Goal: Information Seeking & Learning: Check status

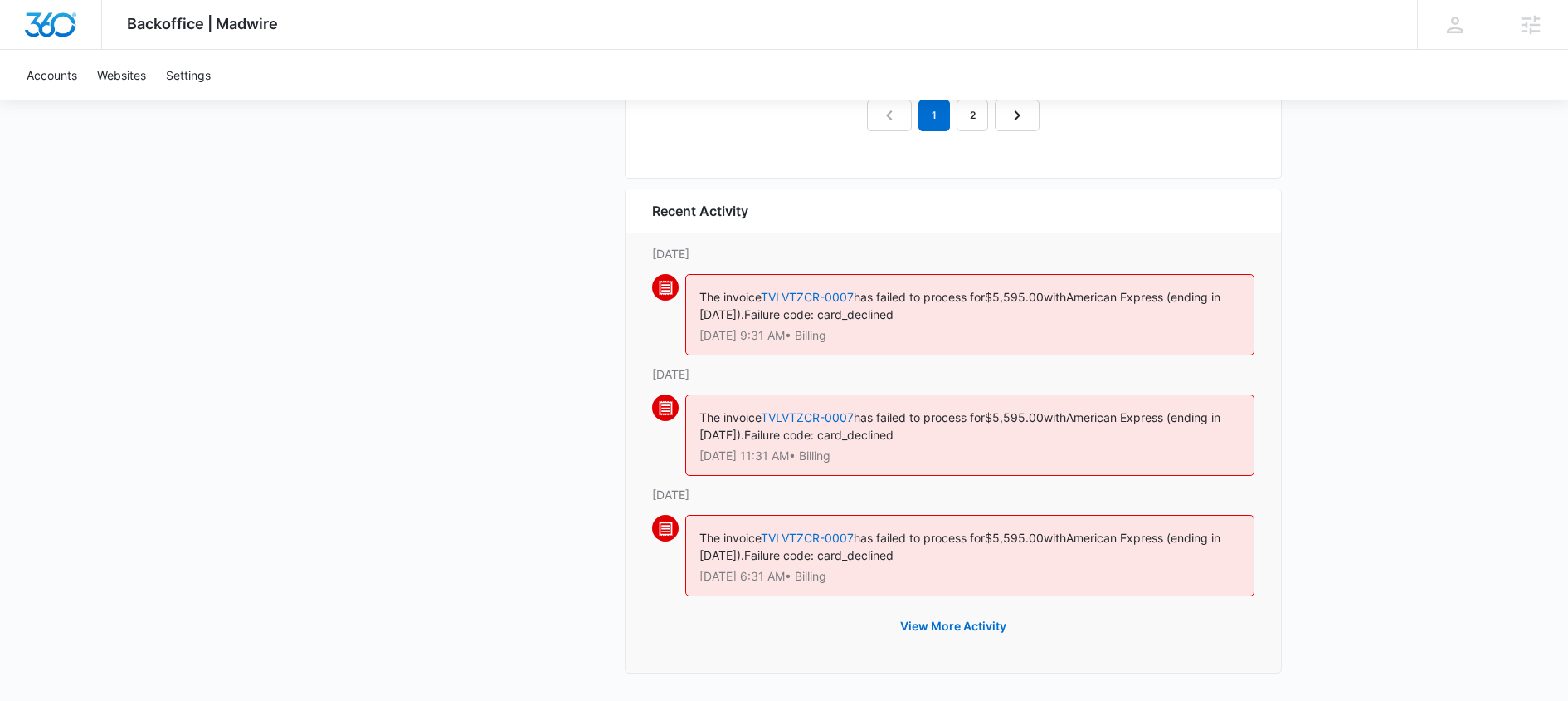
scroll to position [1851, 0]
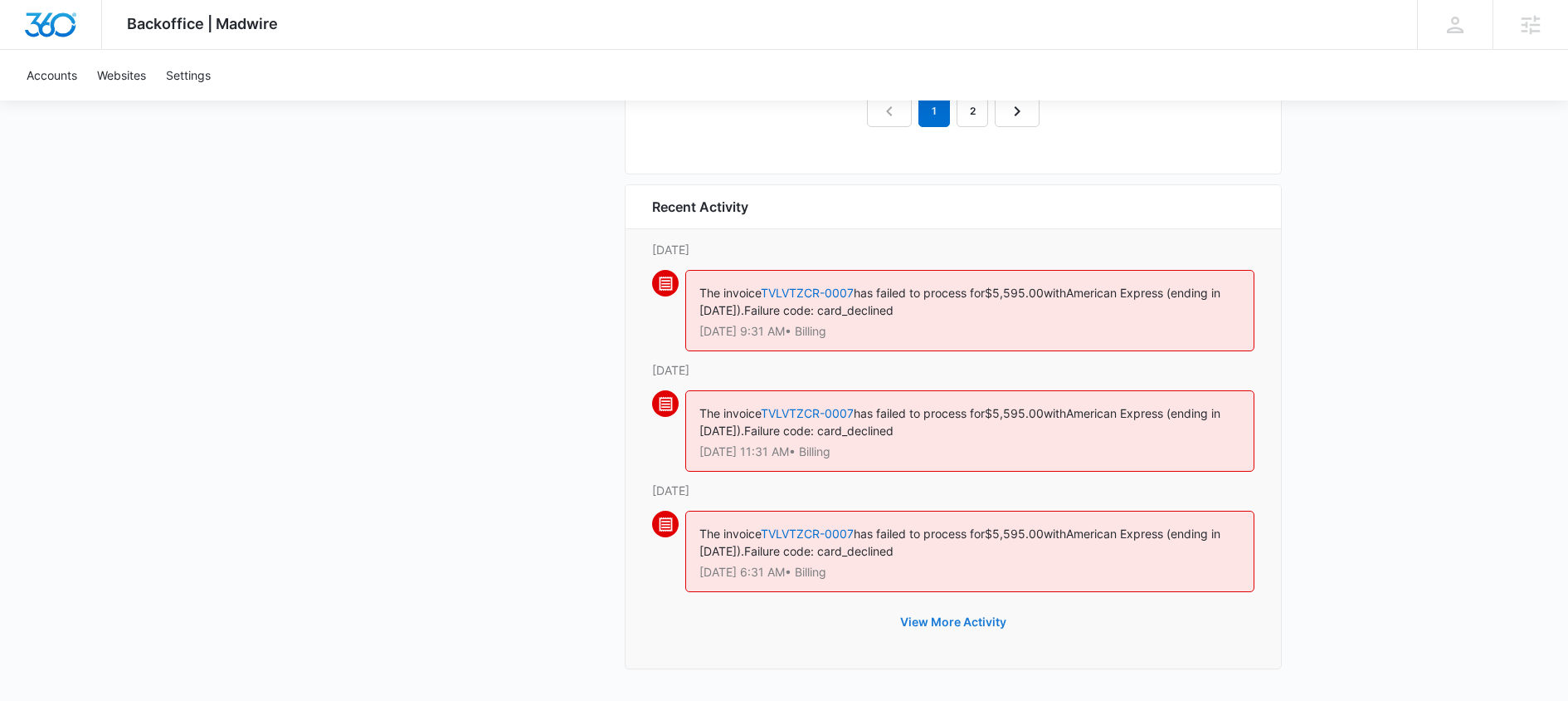
click at [938, 621] on button "View More Activity" at bounding box center [953, 622] width 139 height 40
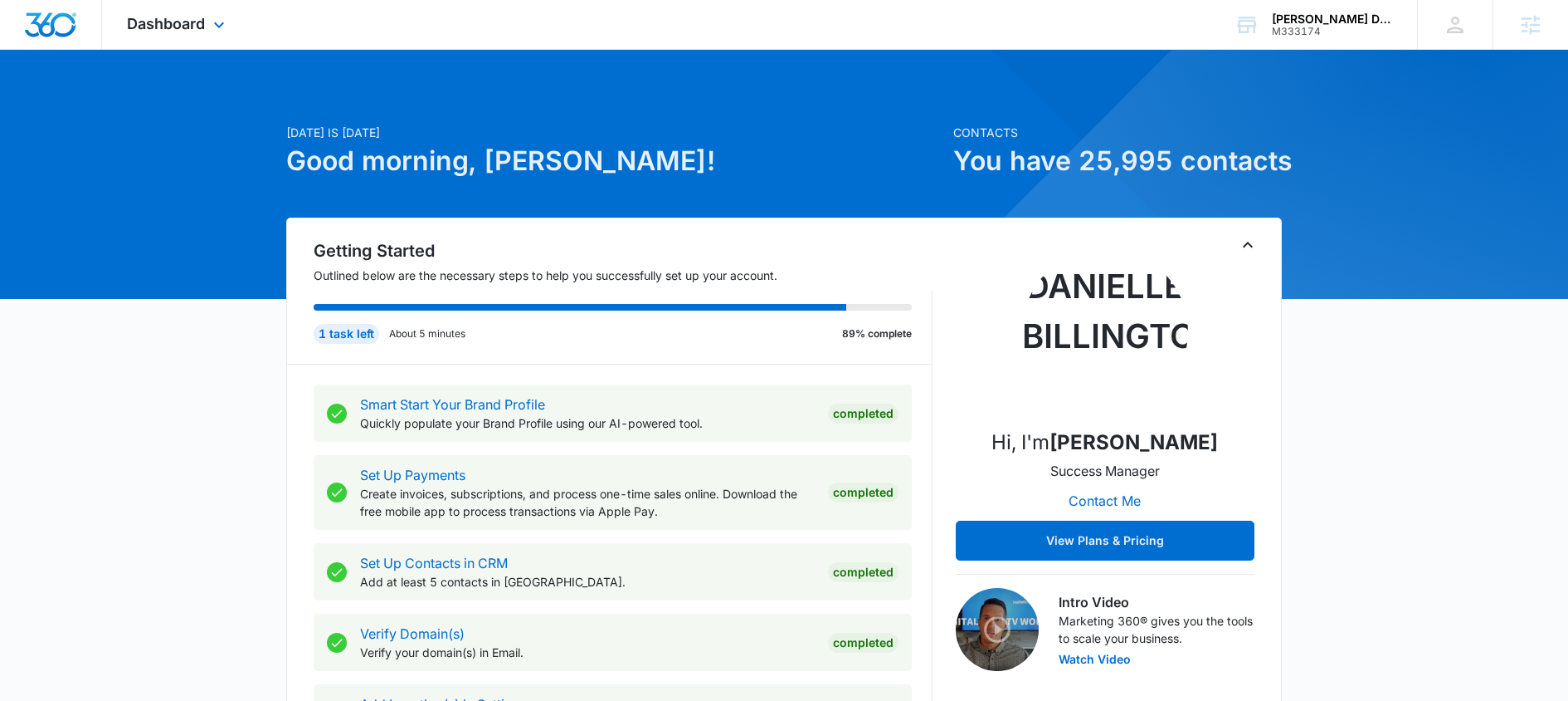
click at [194, 39] on div "Dashboard Apps Reputation Websites Forms CRM Email Social Shop Payments POS Con…" at bounding box center [178, 24] width 152 height 49
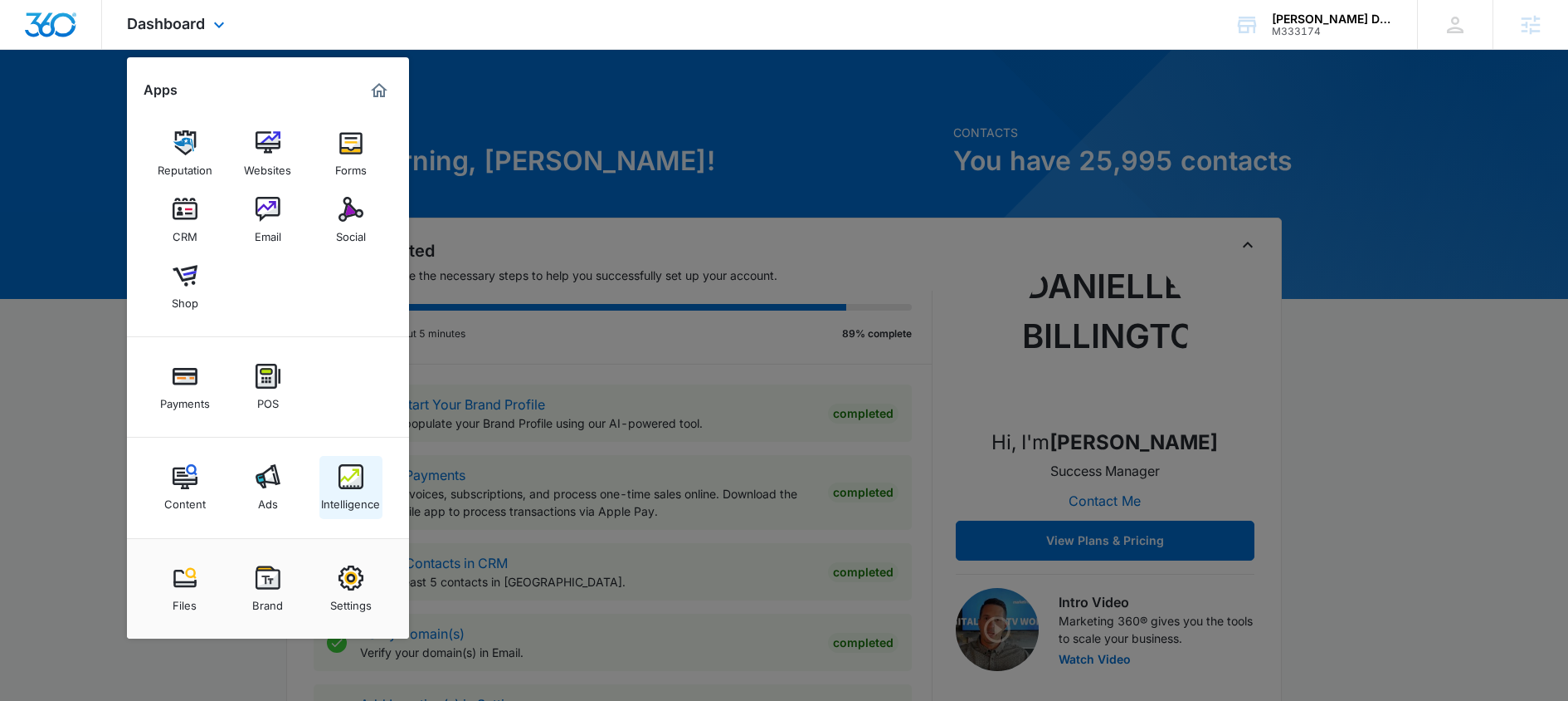
click at [349, 494] on div "Intelligence" at bounding box center [350, 499] width 59 height 22
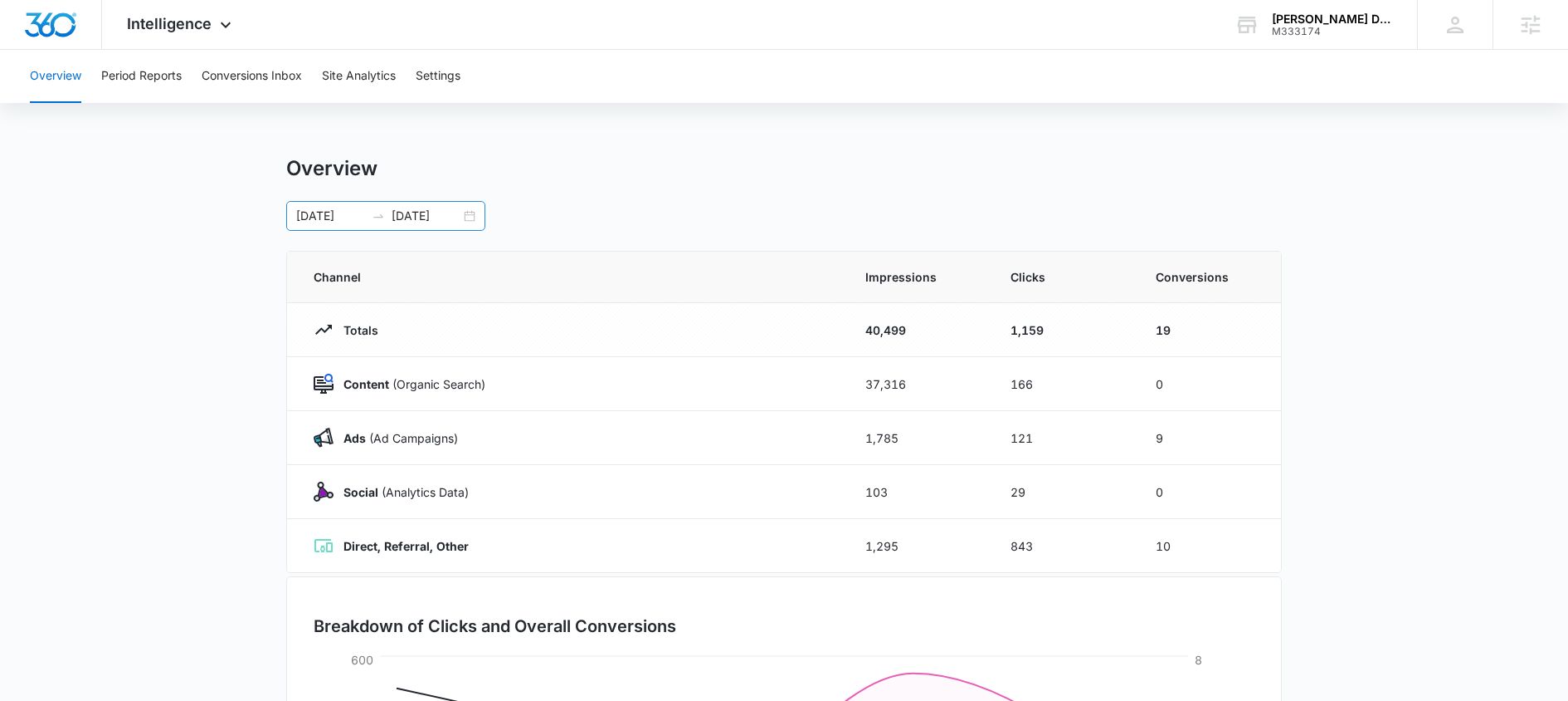
click at [478, 215] on div "[DATE] [DATE]" at bounding box center [386, 215] width 199 height 30
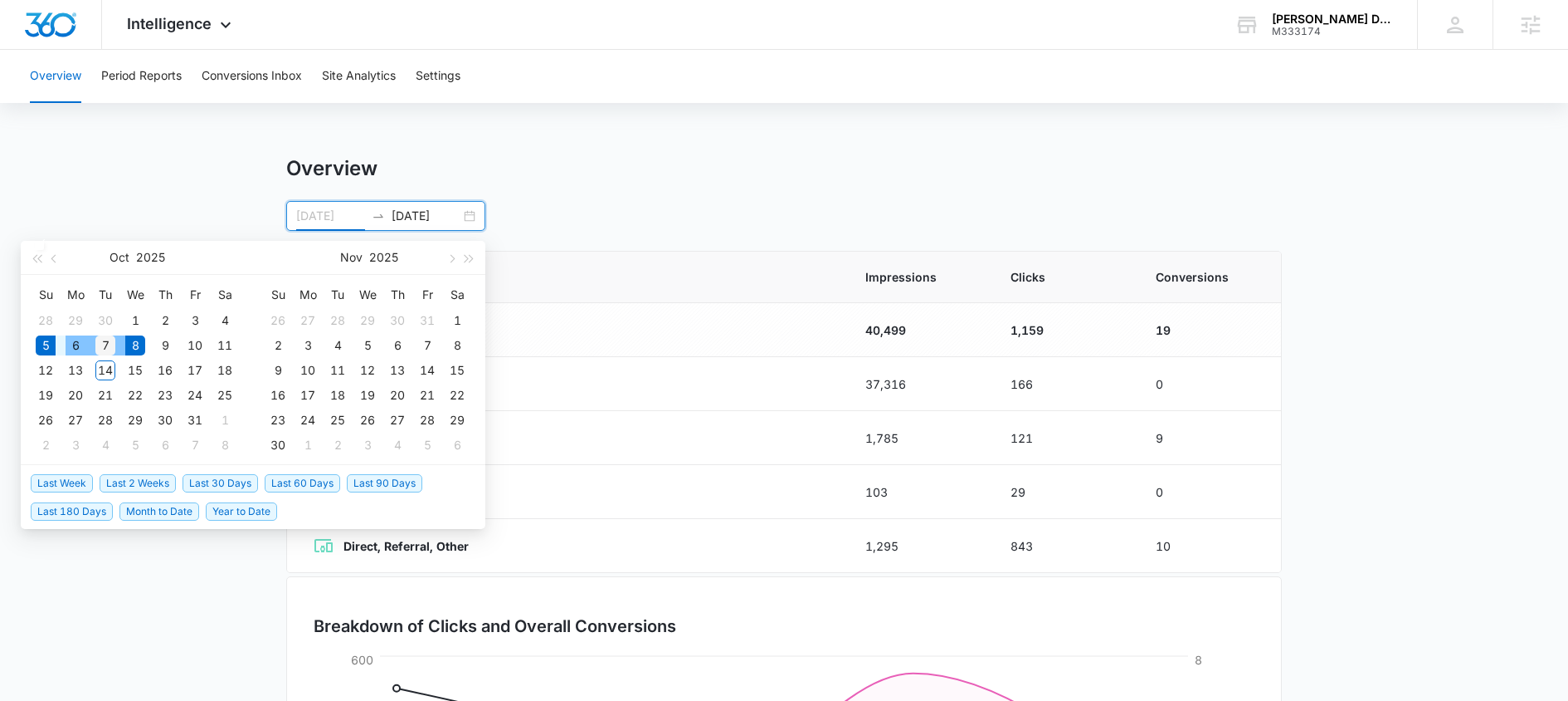
type input "[DATE]"
click at [96, 347] on div "7" at bounding box center [105, 345] width 20 height 20
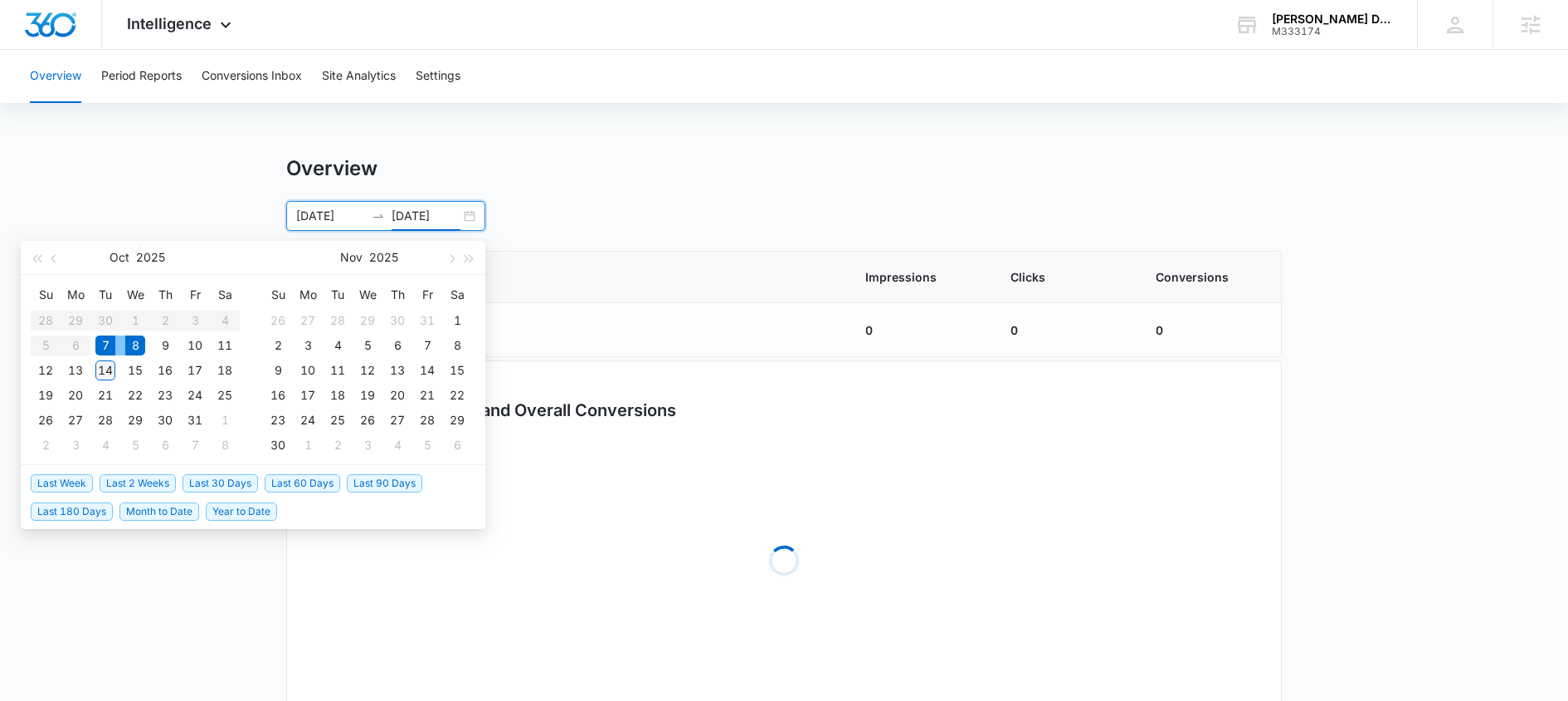
type input "[DATE]"
click at [99, 360] on div "14" at bounding box center [105, 370] width 20 height 20
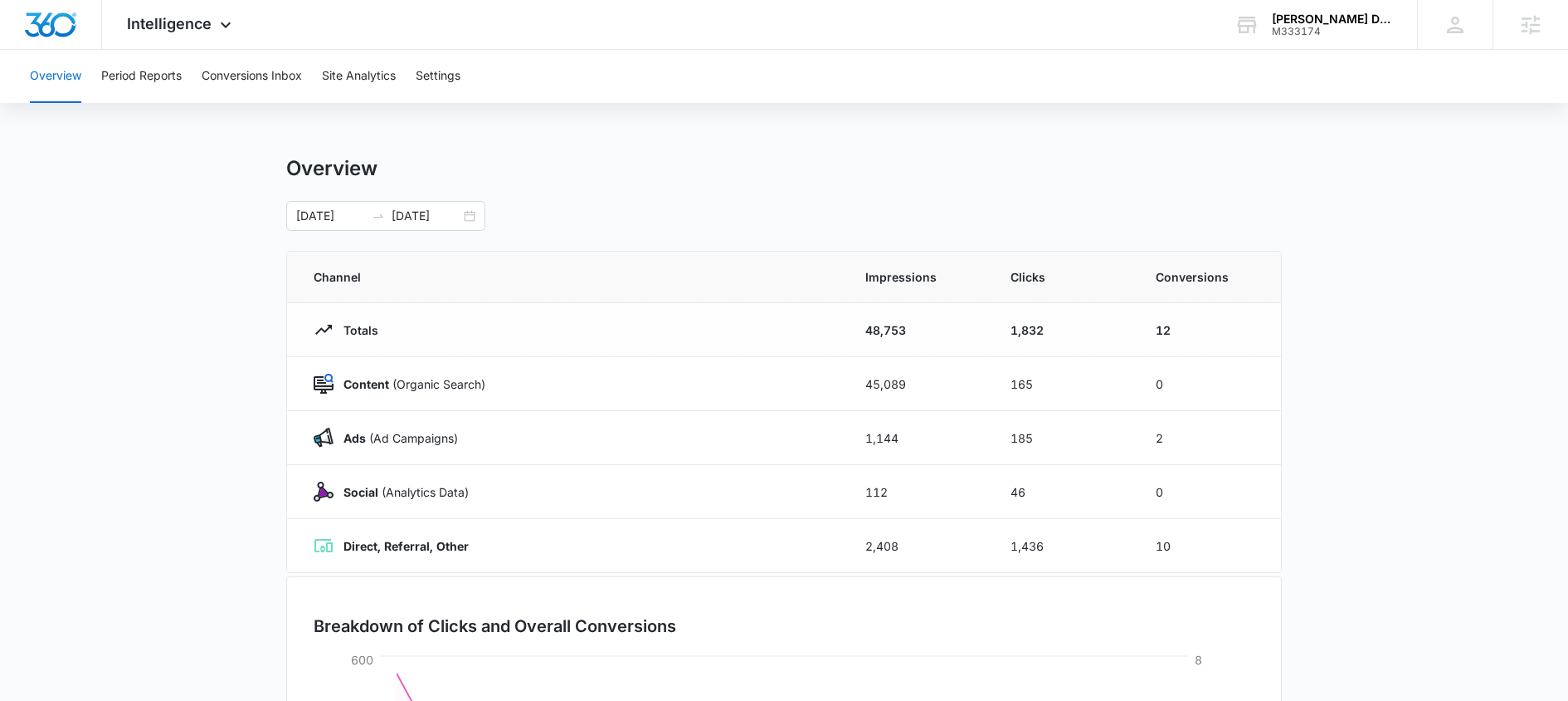
click at [1408, 458] on main "Overview [DATE] [DATE] [DATE] Su Mo Tu We Th Fr Sa 28 29 30 1 2 3 4 5 6 7 8 9 1…" at bounding box center [784, 591] width 1568 height 871
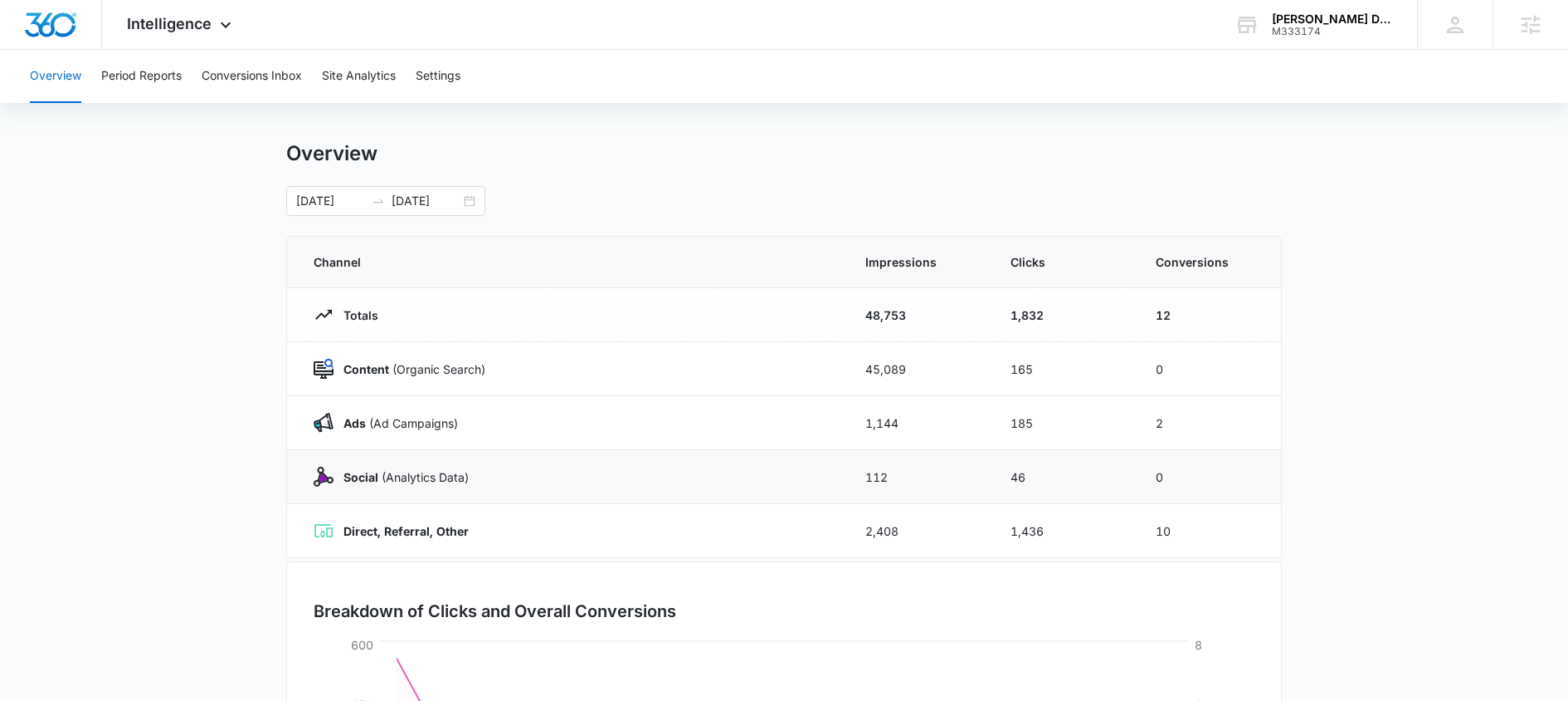
scroll to position [17, 0]
drag, startPoint x: 1154, startPoint y: 422, endPoint x: 1141, endPoint y: 422, distance: 13.0
click at [1142, 422] on td "2" at bounding box center [1208, 421] width 145 height 54
click at [1341, 526] on main "Overview [DATE] [DATE] [DATE] Su Mo Tu We Th Fr Sa 28 29 30 1 2 3 4 5 6 7 8 9 1…" at bounding box center [784, 574] width 1568 height 871
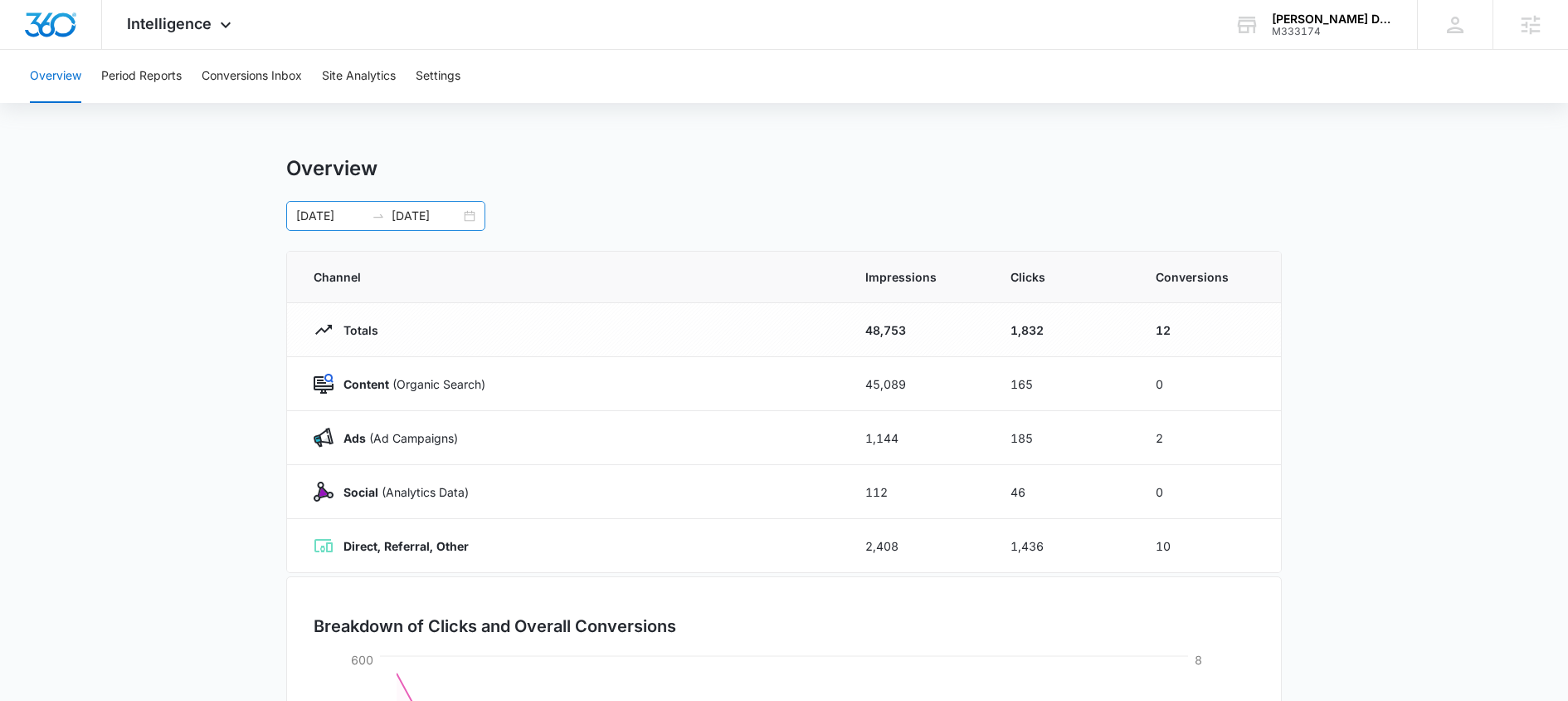
click at [473, 222] on div "[DATE] [DATE]" at bounding box center [386, 215] width 199 height 30
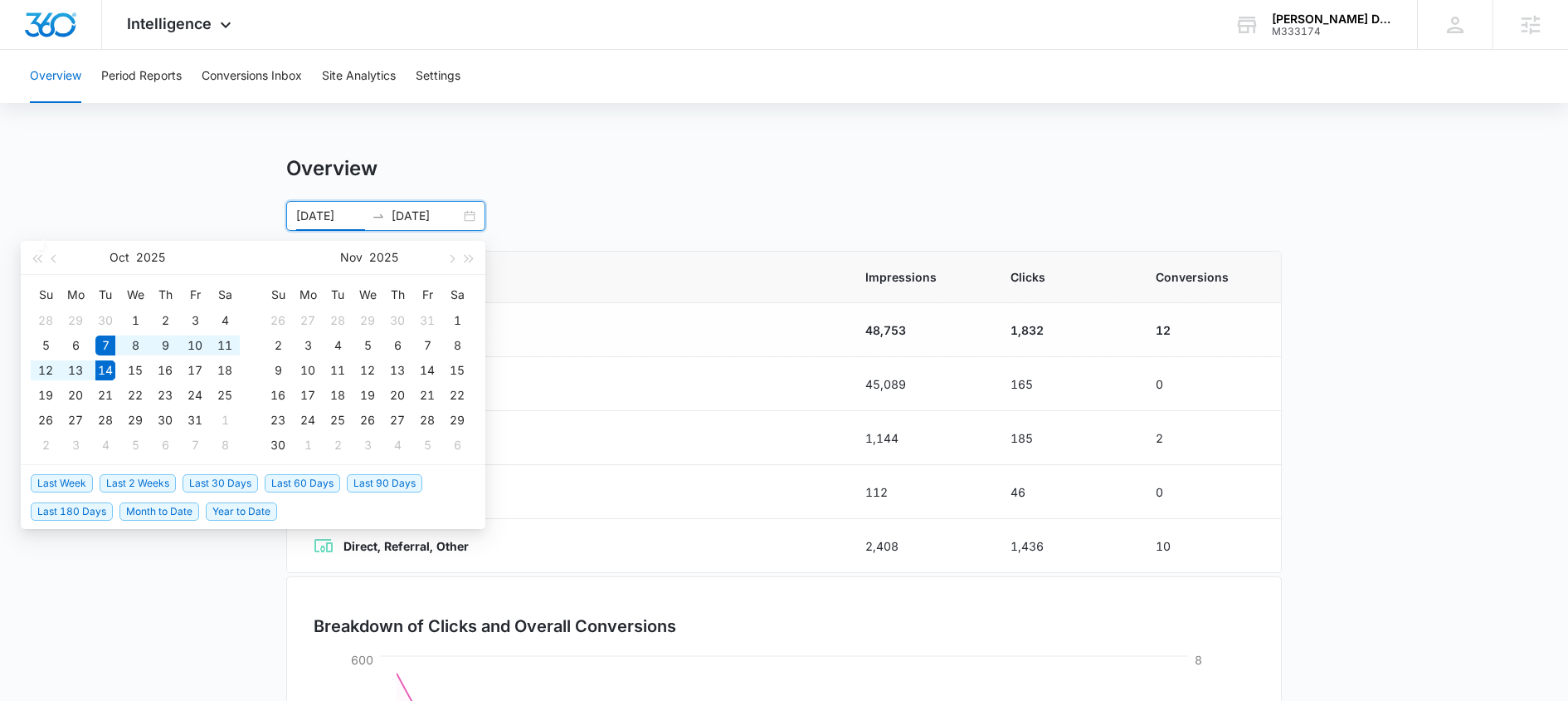
click at [472, 217] on div "[DATE] [DATE]" at bounding box center [386, 215] width 199 height 30
click at [54, 256] on span "button" at bounding box center [55, 259] width 9 height 9
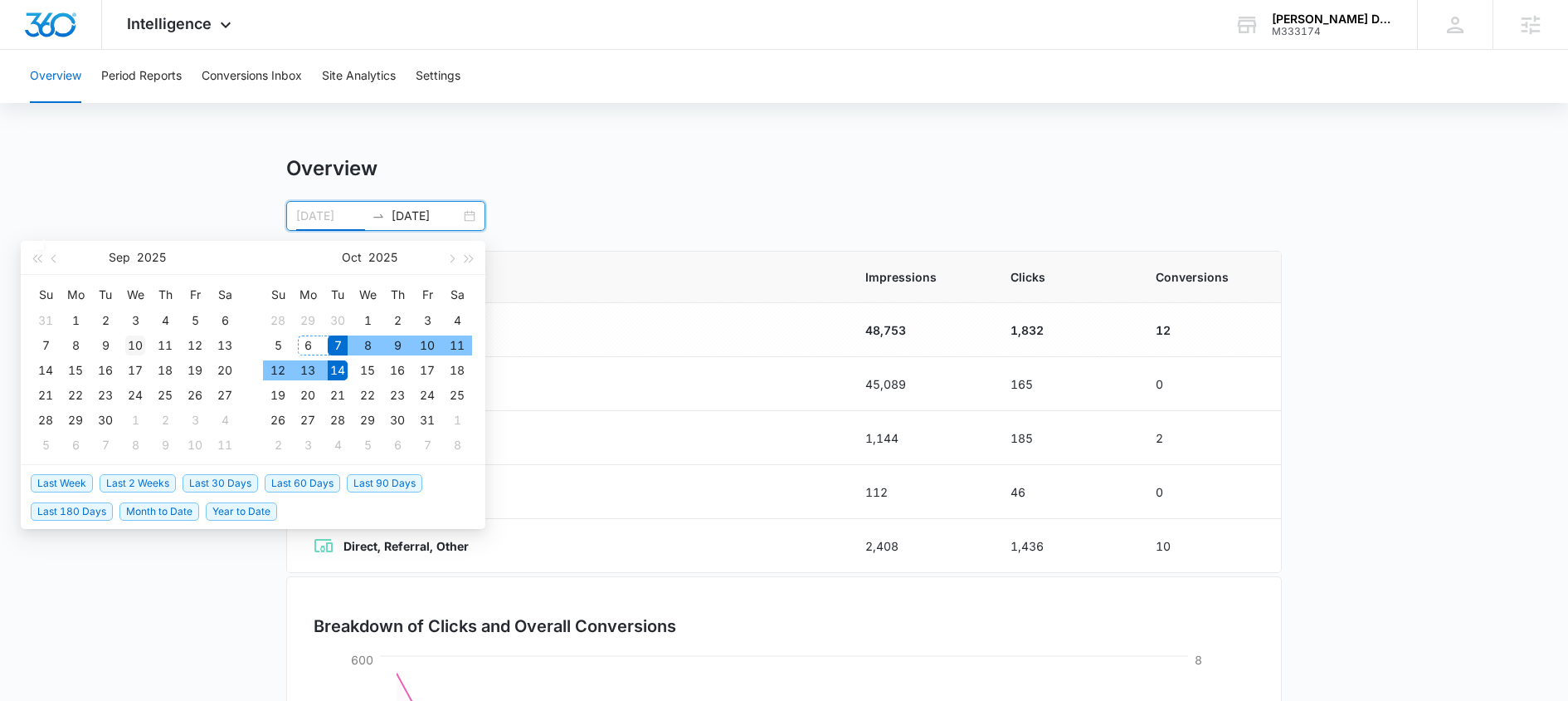
type input "[DATE]"
click at [132, 351] on div "10" at bounding box center [135, 345] width 20 height 20
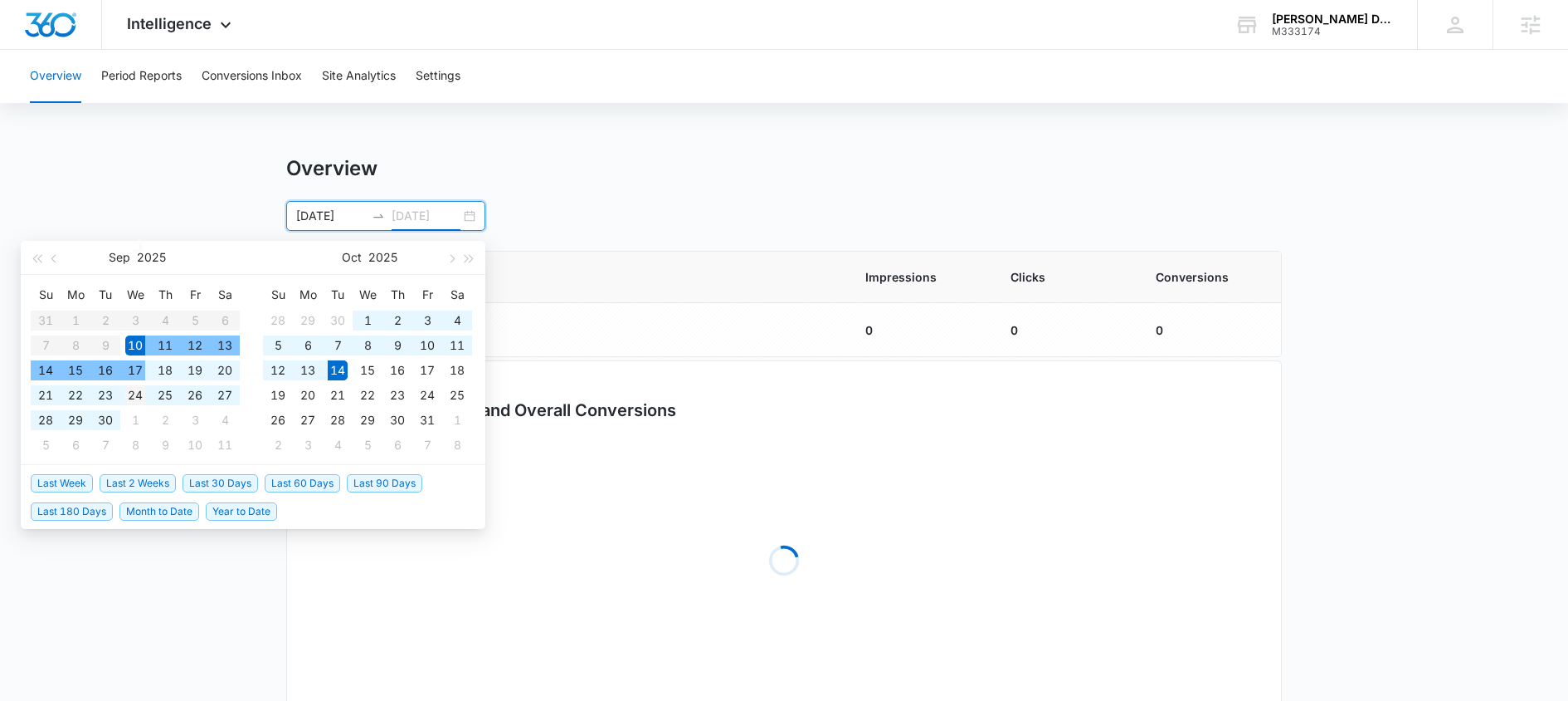
type input "[DATE]"
click at [133, 383] on td "24" at bounding box center [135, 395] width 30 height 25
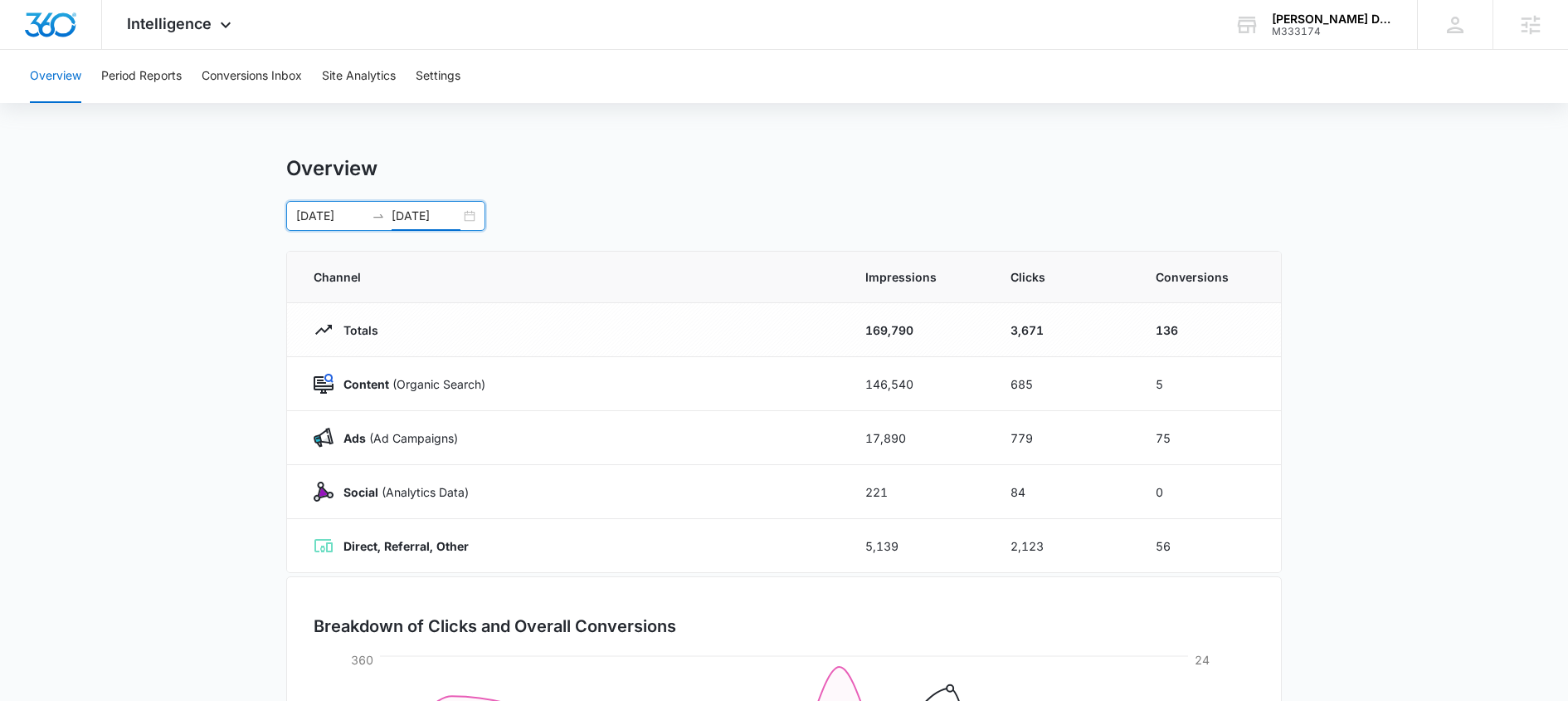
click at [470, 216] on div "[DATE] [DATE]" at bounding box center [386, 215] width 199 height 30
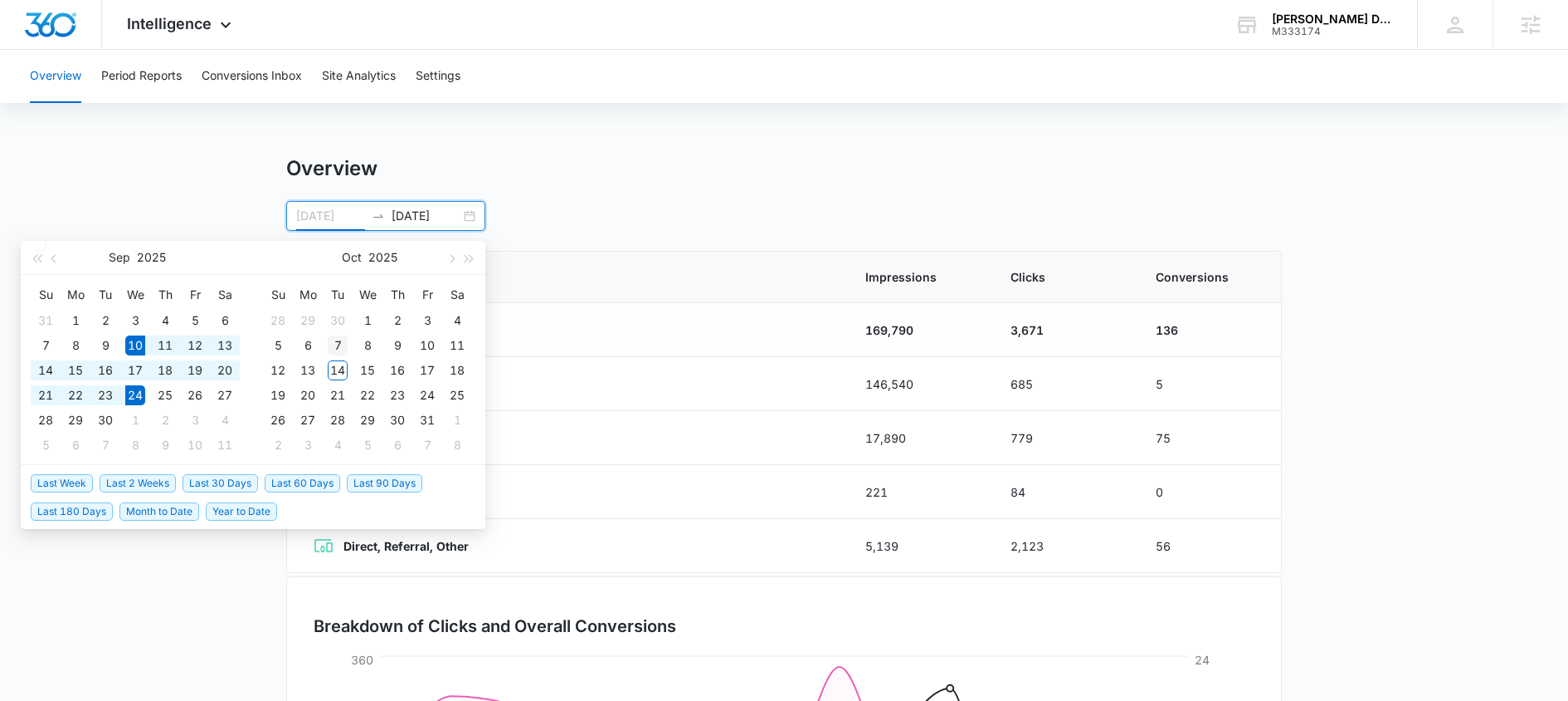
type input "[DATE]"
click at [339, 341] on div "7" at bounding box center [337, 345] width 20 height 20
type input "[DATE]"
click at [338, 365] on div "14" at bounding box center [337, 370] width 20 height 20
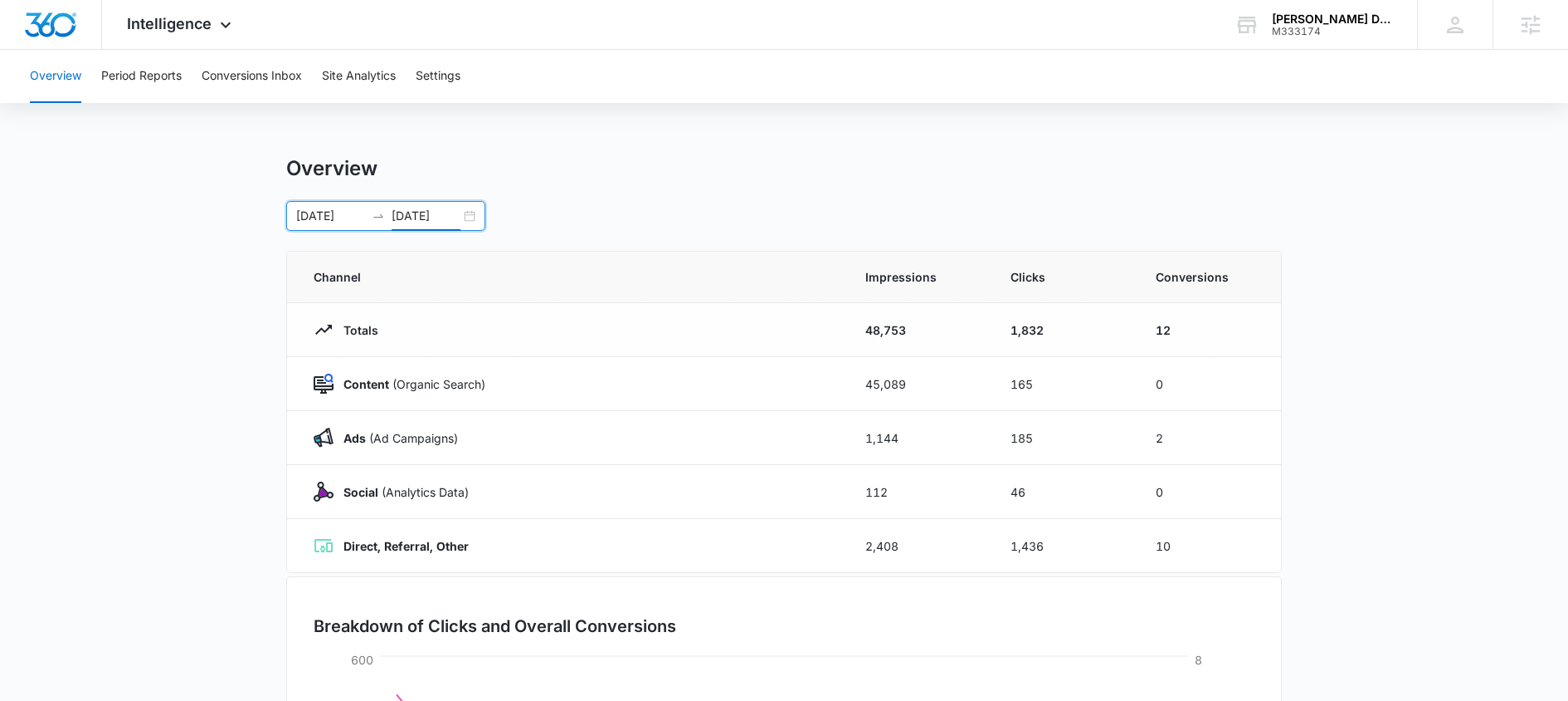
click at [1356, 436] on main "Overview [DATE] [DATE] [DATE] Su Mo Tu We Th Fr Sa 31 1 2 3 4 5 6 7 8 9 10 11 1…" at bounding box center [784, 591] width 1568 height 871
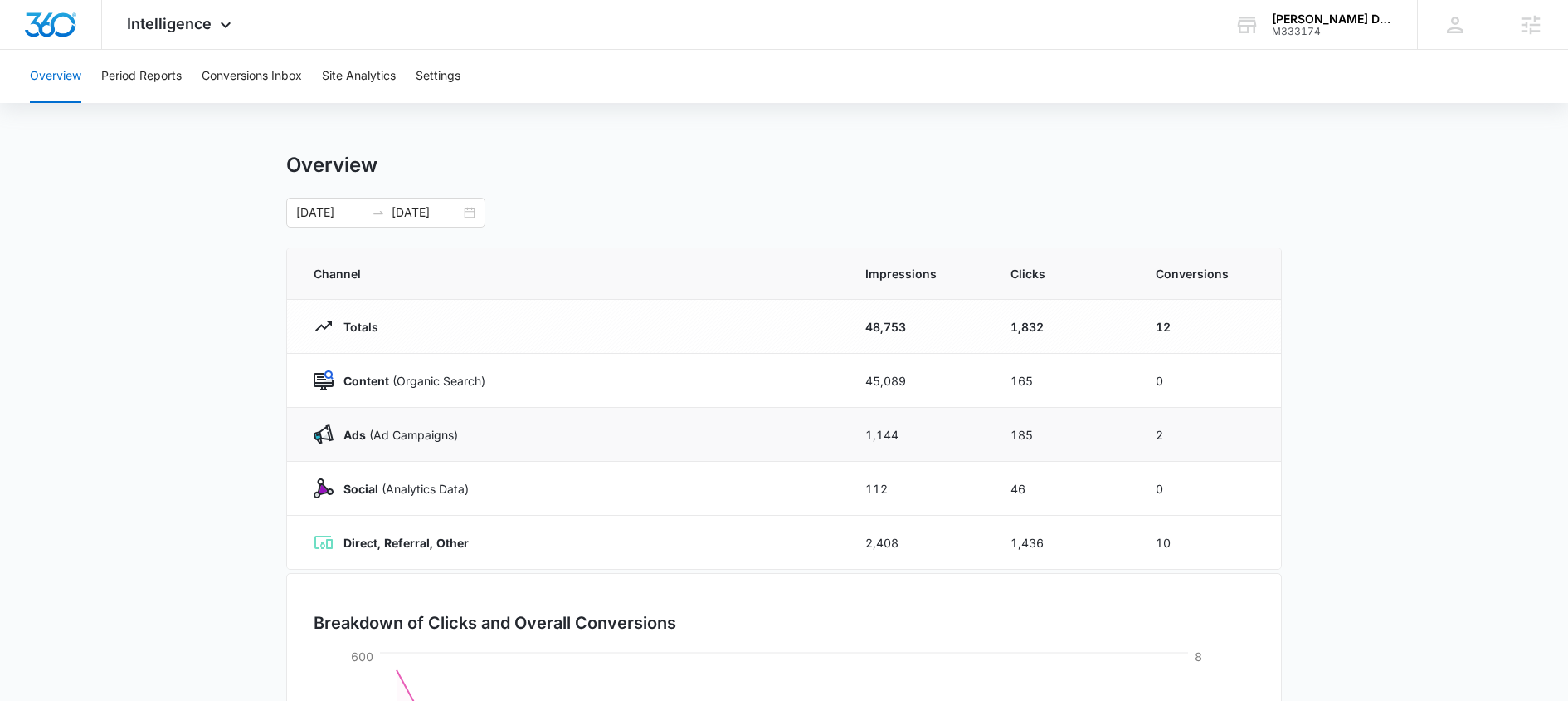
scroll to position [10, 0]
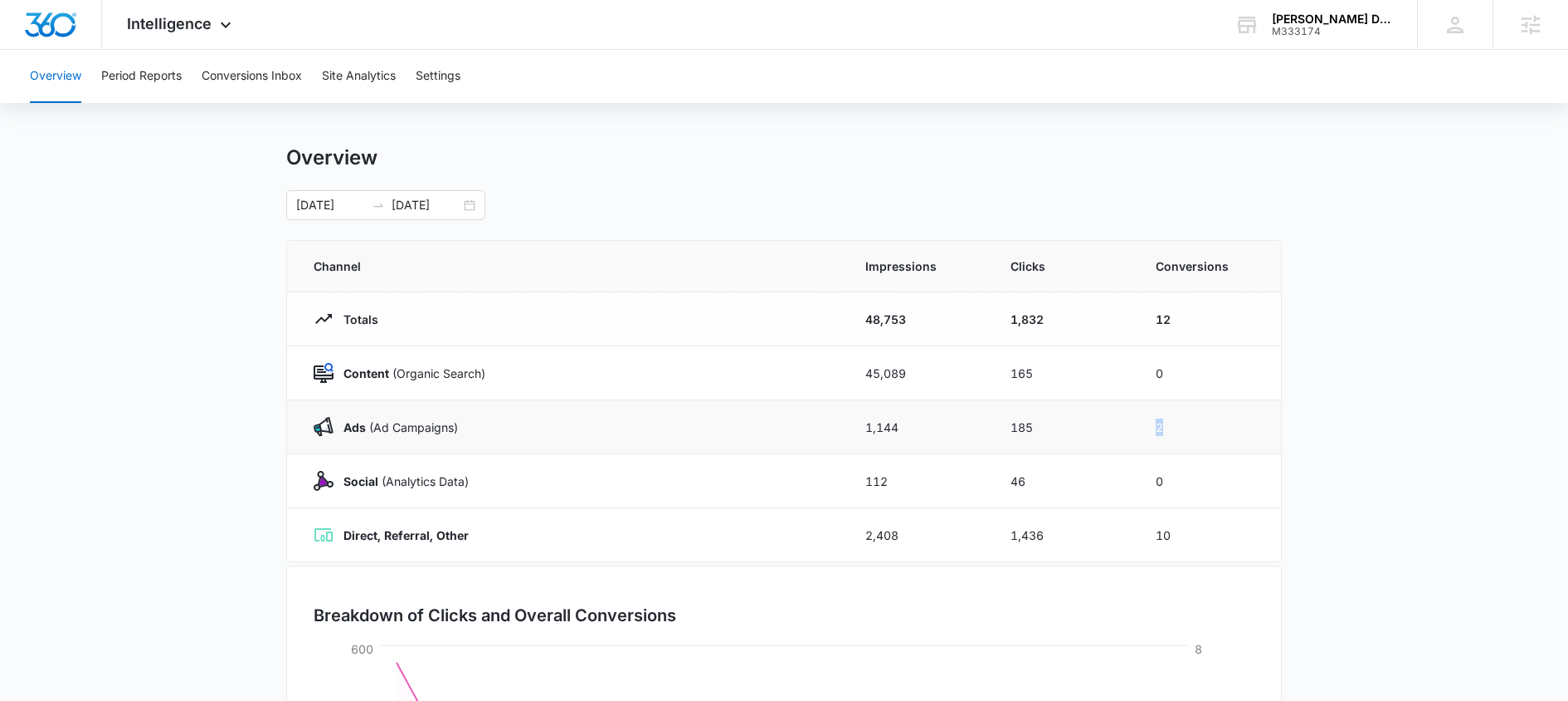
drag, startPoint x: 1168, startPoint y: 421, endPoint x: 1155, endPoint y: 421, distance: 13.0
click at [1155, 421] on td "2" at bounding box center [1208, 427] width 145 height 54
